Goal: Navigation & Orientation: Find specific page/section

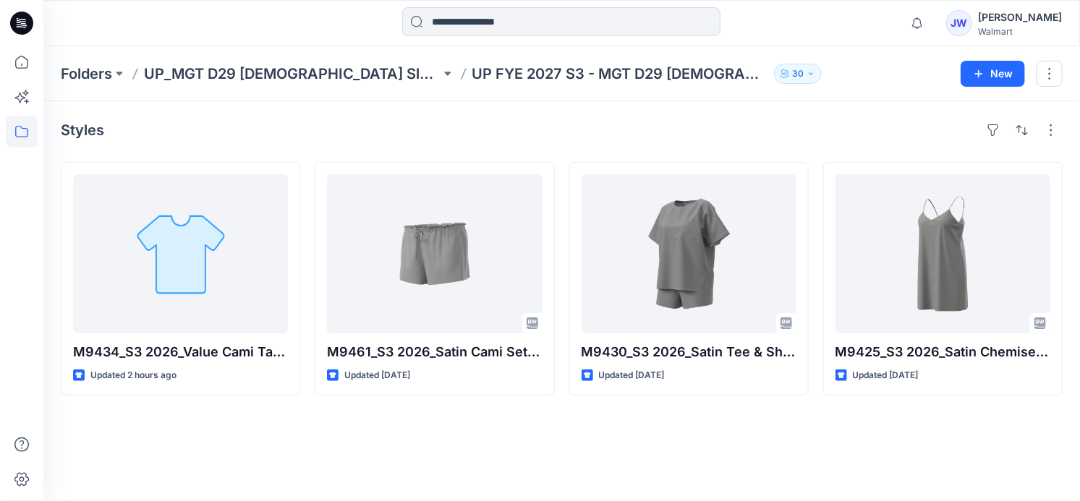
click at [278, 437] on div "Styles M9434_S3 2026_Value Cami Tap_Midpoint Updated 2 hours ago M9461_S3 2026_…" at bounding box center [561, 301] width 1036 height 400
click at [247, 464] on div "Styles M9434_S3 2026_Value Cami Tap_Midpoint Updated 2 hours ago M9461_S3 2026_…" at bounding box center [561, 301] width 1036 height 400
